Goal: Contribute content: Contribute content

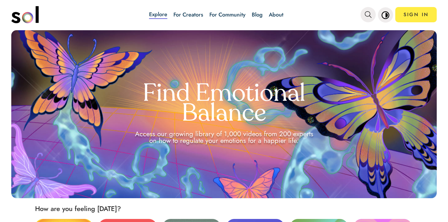
click at [255, 14] on link "Blog" at bounding box center [257, 15] width 11 height 8
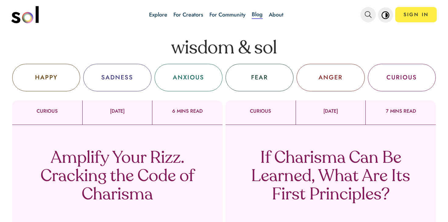
click at [182, 172] on p "Amplify Your Rizz. Cracking the Code of Charisma" at bounding box center [117, 176] width 180 height 55
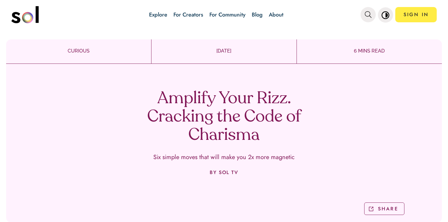
click at [207, 105] on h1 "Amplify Your Rizz. Cracking the Code of Charisma" at bounding box center [224, 117] width 180 height 55
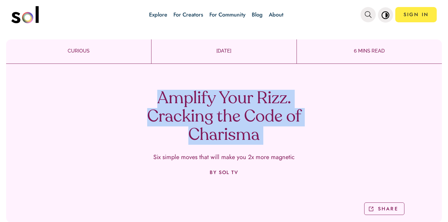
click at [207, 105] on h1 "Amplify Your Rizz. Cracking the Code of Charisma" at bounding box center [224, 117] width 180 height 55
copy h1 "Amplify Your Rizz. Cracking the Code of Charisma"
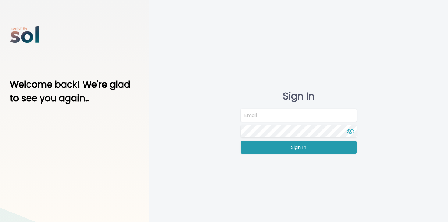
type input "[EMAIL_ADDRESS][DOMAIN_NAME]"
click at [268, 149] on button "Sign In" at bounding box center [299, 147] width 116 height 12
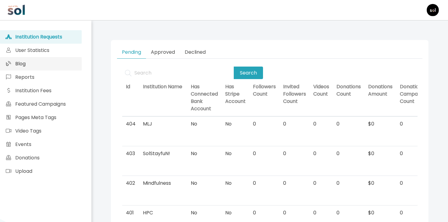
click at [58, 63] on link "Blog" at bounding box center [41, 63] width 82 height 13
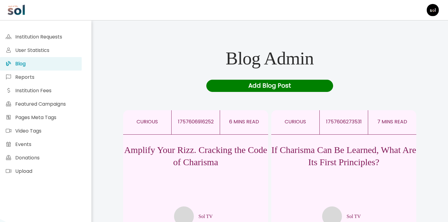
click at [322, 168] on p "If Charisma Can Be Learned, What Are Its First Principles?" at bounding box center [343, 156] width 145 height 24
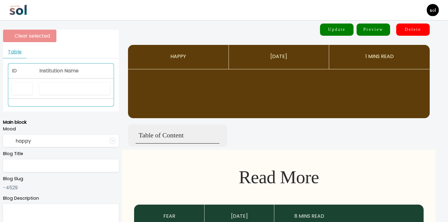
click at [88, 94] on th at bounding box center [75, 89] width 78 height 20
click at [85, 85] on input "text" at bounding box center [74, 88] width 71 height 12
type input "A"
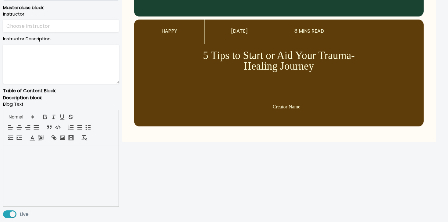
type input "sol tv"
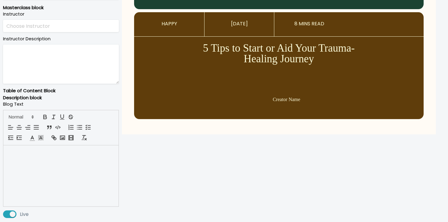
click at [73, 158] on div at bounding box center [60, 175] width 115 height 61
type input "curious"
type input "If Charisma Can Be Learned, What Are Its First Principles?"
type textarea "What if charisma isn’t a personality trait—but rather an emotional state you ca…"
type input "Sol TV"
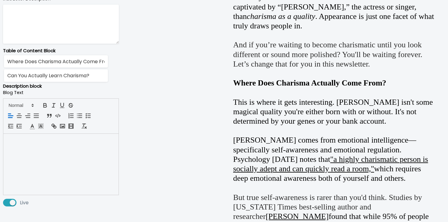
scroll to position [351, 0]
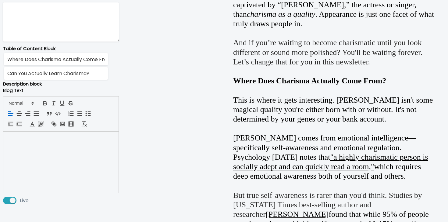
click at [52, 153] on div at bounding box center [60, 161] width 115 height 61
click at [53, 142] on div at bounding box center [60, 161] width 115 height 61
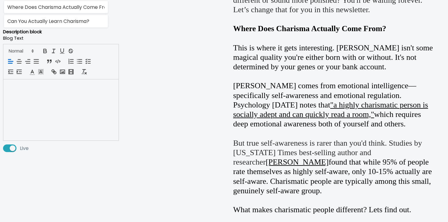
scroll to position [378, 0]
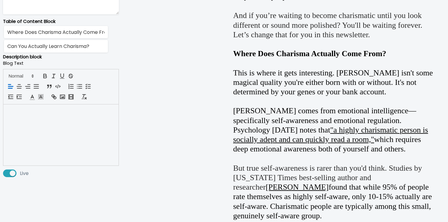
click at [48, 163] on div at bounding box center [60, 134] width 115 height 61
click at [48, 154] on div at bounding box center [60, 134] width 115 height 61
drag, startPoint x: 40, startPoint y: 114, endPoint x: 40, endPoint y: 229, distance: 114.3
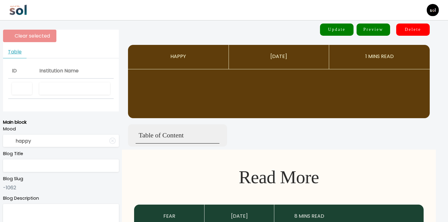
click at [20, 13] on img at bounding box center [18, 10] width 18 height 18
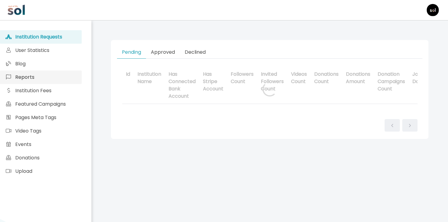
click at [61, 72] on link "Reports" at bounding box center [41, 76] width 82 height 13
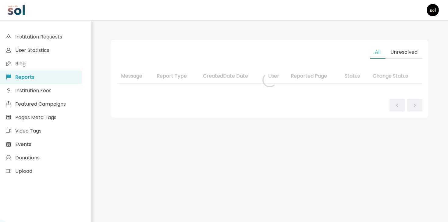
click at [63, 65] on link "Blog" at bounding box center [41, 63] width 82 height 13
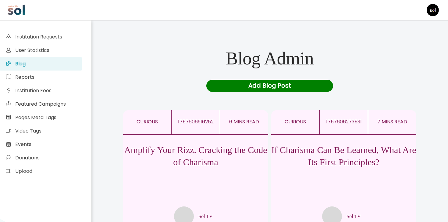
click at [347, 161] on p "If Charisma Can Be Learned, What Are Its First Principles?" at bounding box center [343, 156] width 145 height 24
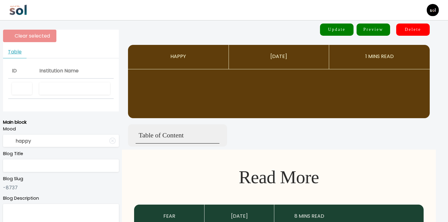
click at [90, 87] on input "text" at bounding box center [74, 88] width 71 height 12
type input "Sol TV"
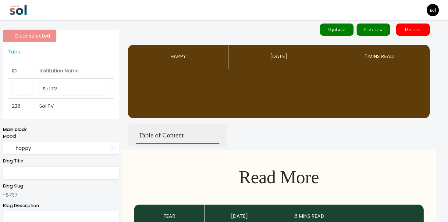
type input "curious"
type input "If Charisma Can Be Learned, What Are Its First Principles?"
type textarea "What if charisma isn’t a personality trait—but rather an emotional state you ca…"
type input "Sol TV"
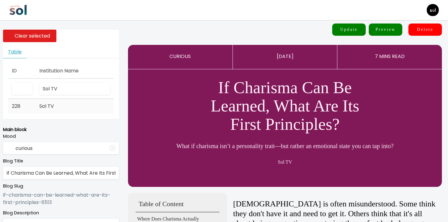
type input "Sol TV"
click at [59, 107] on td "Sol TV" at bounding box center [75, 106] width 78 height 15
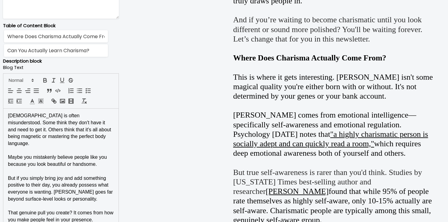
scroll to position [414, 0]
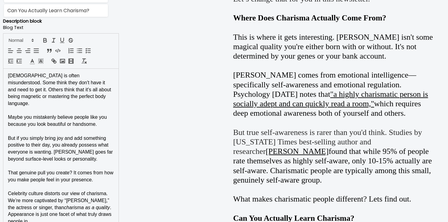
click at [67, 190] on p "Celebrity culture distorts our view of charisma. We’re more captivated by “Char…" at bounding box center [61, 207] width 106 height 35
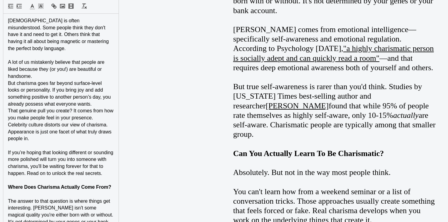
scroll to position [451, 0]
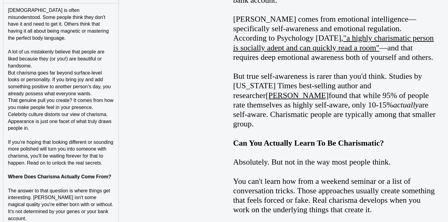
click at [70, 174] on strong "Where Does Charisma Actually Come From?" at bounding box center [59, 176] width 103 height 5
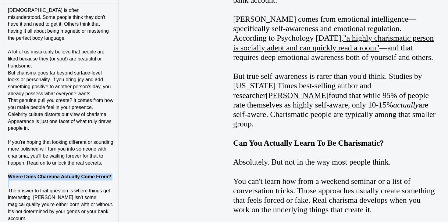
click at [70, 174] on strong "Where Does Charisma Actually Come From?" at bounding box center [59, 176] width 103 height 5
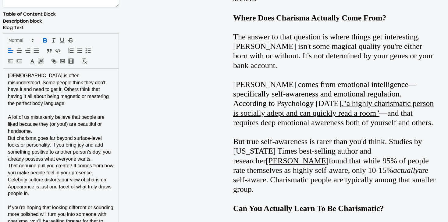
scroll to position [357, 0]
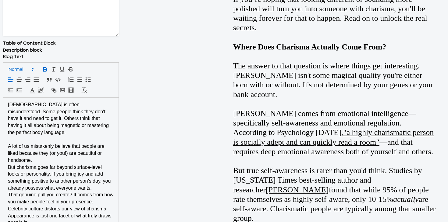
click at [27, 66] on span at bounding box center [21, 69] width 30 height 7
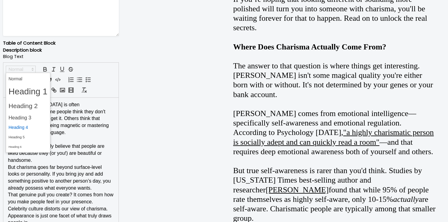
click at [34, 127] on span at bounding box center [28, 127] width 39 height 9
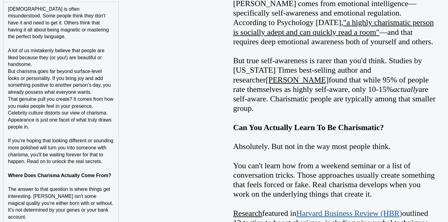
scroll to position [479, 0]
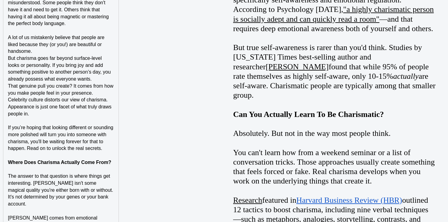
click at [107, 139] on p "If you’re hoping that looking different or sounding more polished will turn you…" at bounding box center [61, 138] width 106 height 28
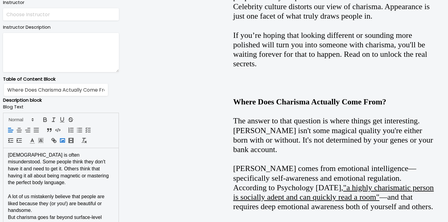
click at [63, 141] on polyline "button" at bounding box center [62, 140] width 3 height 2
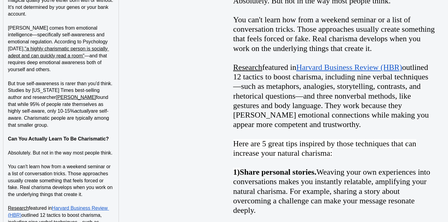
scroll to position [742, 0]
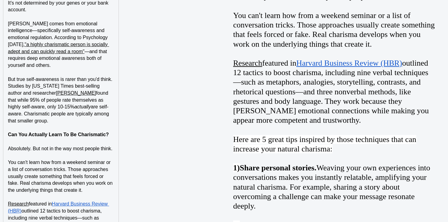
click at [90, 132] on strong "Can You Actually Learn To Be Charismatic?" at bounding box center [58, 134] width 101 height 5
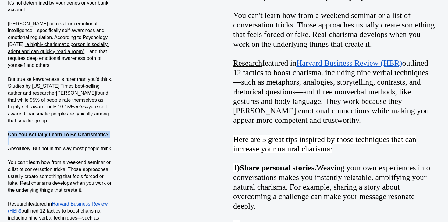
click at [90, 132] on strong "Can You Actually Learn To Be Charismatic?" at bounding box center [58, 134] width 101 height 5
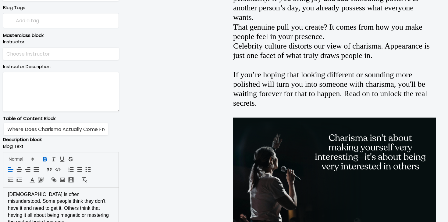
scroll to position [279, 0]
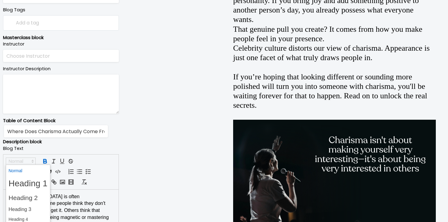
click at [30, 162] on span at bounding box center [21, 160] width 30 height 7
click at [29, 219] on span at bounding box center [28, 218] width 39 height 9
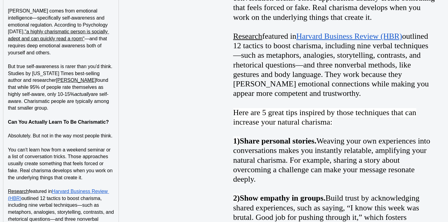
scroll to position [762, 0]
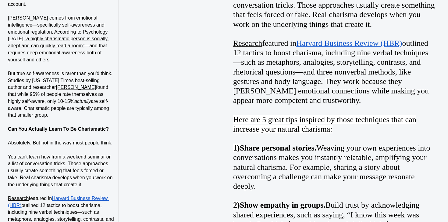
click at [69, 119] on p at bounding box center [61, 122] width 106 height 7
click at [73, 100] on p "But true self-awareness is rarer than you'd think. Studies by New York Times be…" at bounding box center [61, 94] width 106 height 48
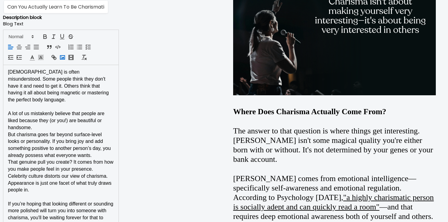
click at [64, 59] on icon "button" at bounding box center [62, 57] width 7 height 7
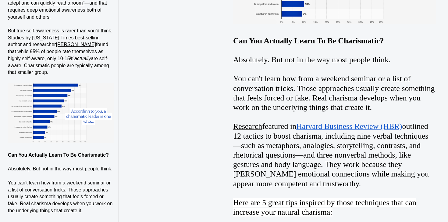
scroll to position [805, 0]
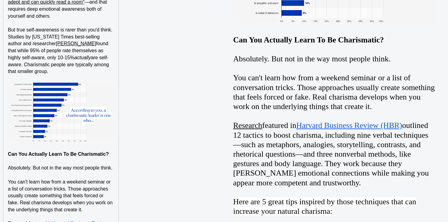
click at [92, 144] on p at bounding box center [61, 147] width 106 height 7
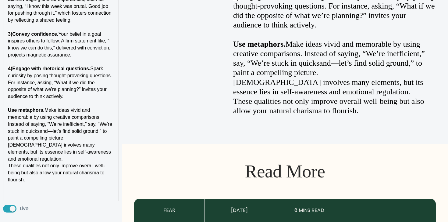
scroll to position [1245, 0]
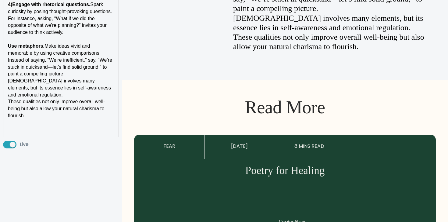
click at [57, 126] on p at bounding box center [61, 129] width 106 height 7
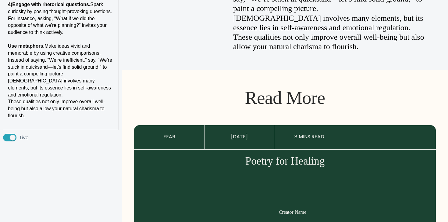
click at [78, 58] on p "Use metaphors. Make ideas vivid and memorable by using creative comparisons. In…" at bounding box center [61, 60] width 106 height 35
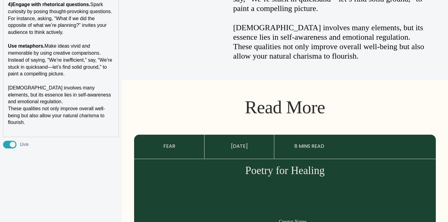
click at [62, 87] on p "Charisma involves many elements, but its essence lies in self-awareness and emo…" at bounding box center [61, 94] width 106 height 21
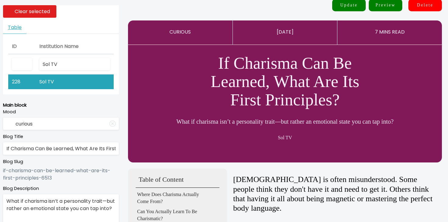
scroll to position [24, 0]
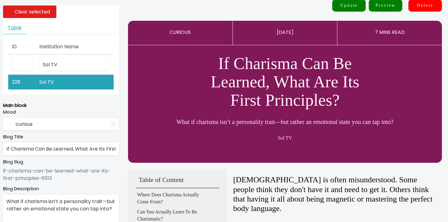
click at [72, 152] on input "If Charisma Can Be Learned, What Are Its First Principles?" at bounding box center [61, 148] width 116 height 12
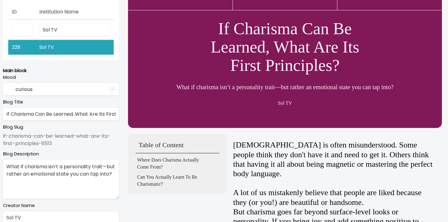
scroll to position [82, 0]
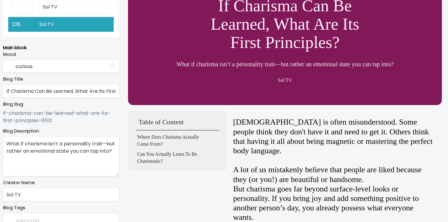
click at [90, 151] on textarea "What if charisma isn’t a personality trait—but rather an emotional state you ca…" at bounding box center [61, 156] width 116 height 39
paste textarea "Think of charisma as"
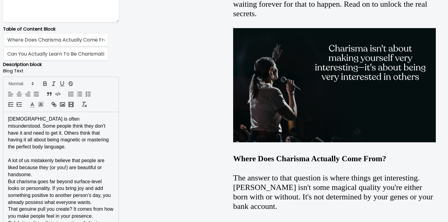
scroll to position [386, 0]
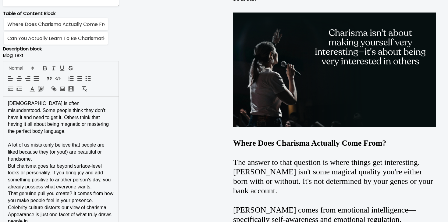
type textarea "Think of charisma as an emotional state you can tap into?"
click at [84, 155] on p "A lot of us mistakenly believe that people are liked because they (or you!) are…" at bounding box center [61, 151] width 106 height 21
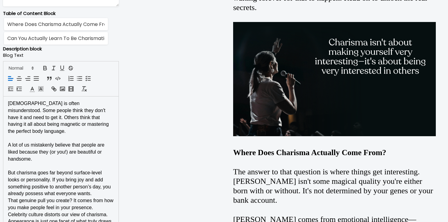
click at [102, 200] on p "That genuine pull you create? It comes from how you make people feel in your pr…" at bounding box center [61, 204] width 106 height 14
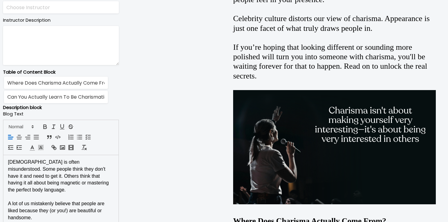
scroll to position [0, 0]
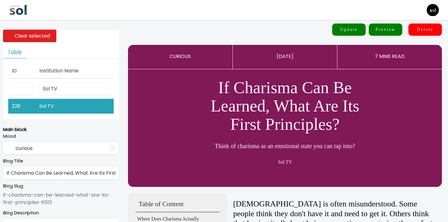
click at [355, 29] on button "Update" at bounding box center [349, 29] width 34 height 12
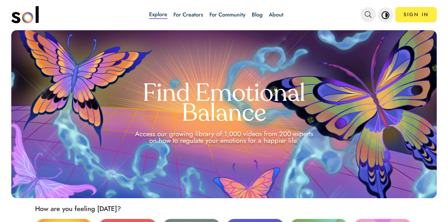
click at [252, 12] on link "Blog" at bounding box center [257, 15] width 11 height 8
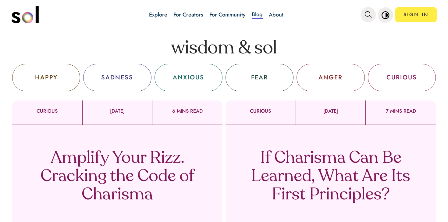
click at [265, 162] on p "If Charisma Can Be Learned, What Are Its First Principles?" at bounding box center [331, 176] width 180 height 55
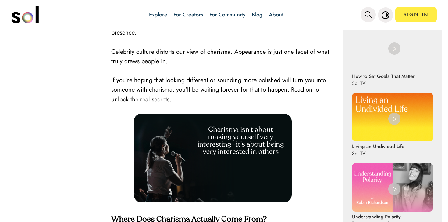
scroll to position [335, 0]
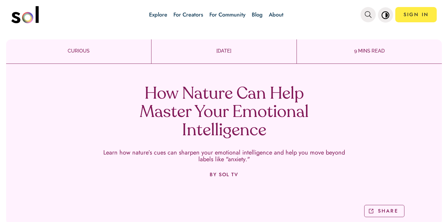
scroll to position [4, 0]
